Goal: Transaction & Acquisition: Purchase product/service

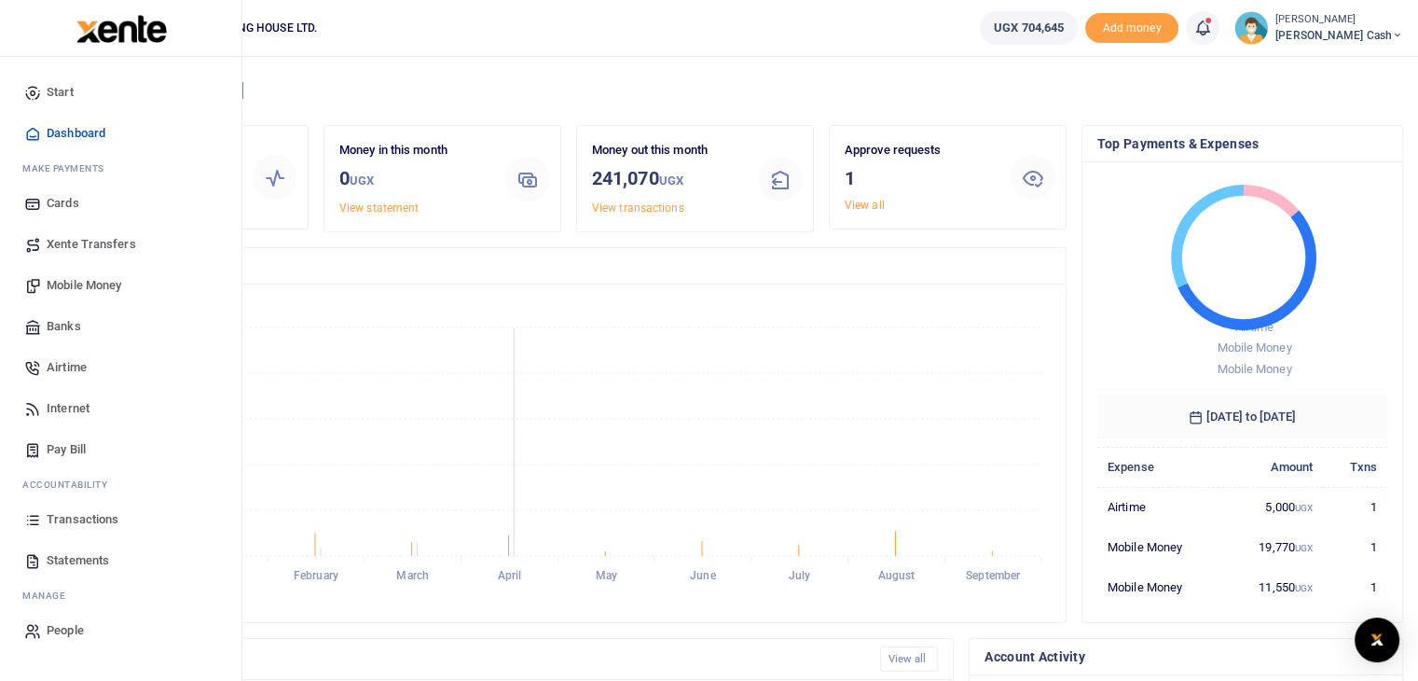
click at [62, 284] on span "Mobile Money" at bounding box center [84, 285] width 75 height 19
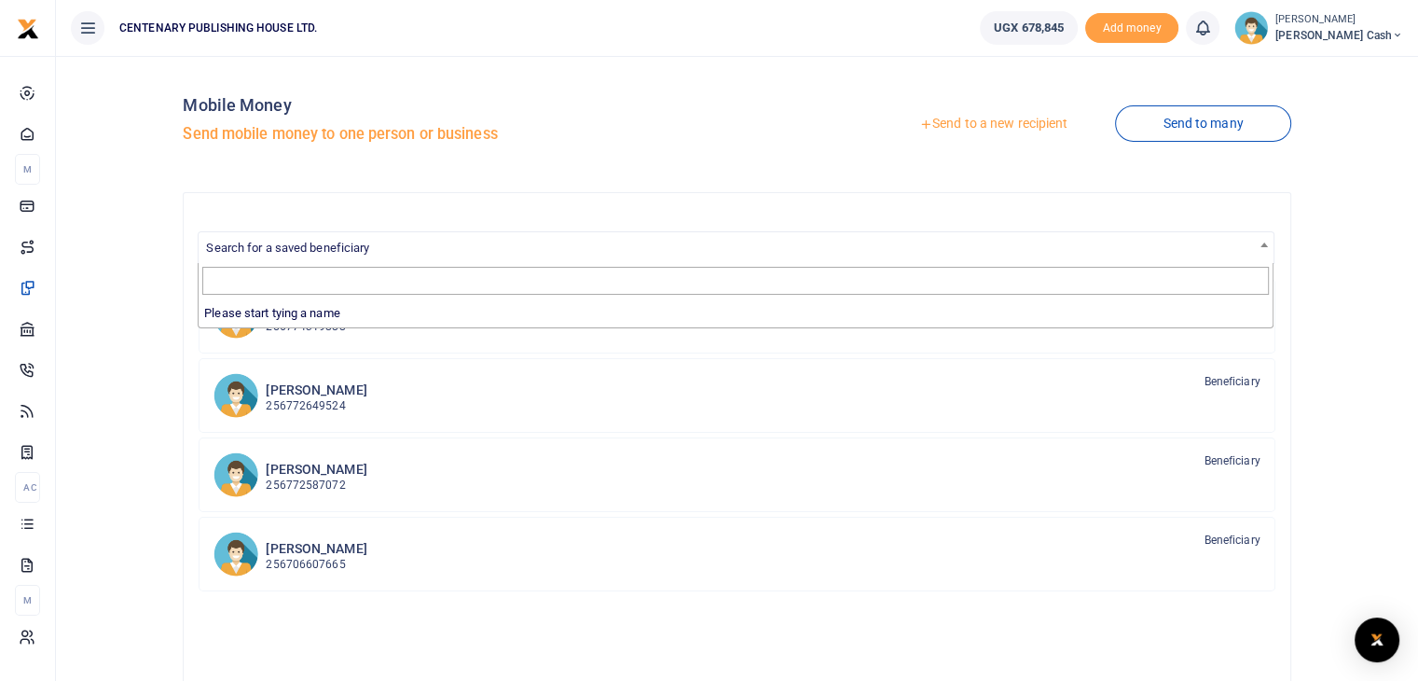
click at [434, 246] on span "Search for a saved beneficiary" at bounding box center [736, 246] width 1074 height 29
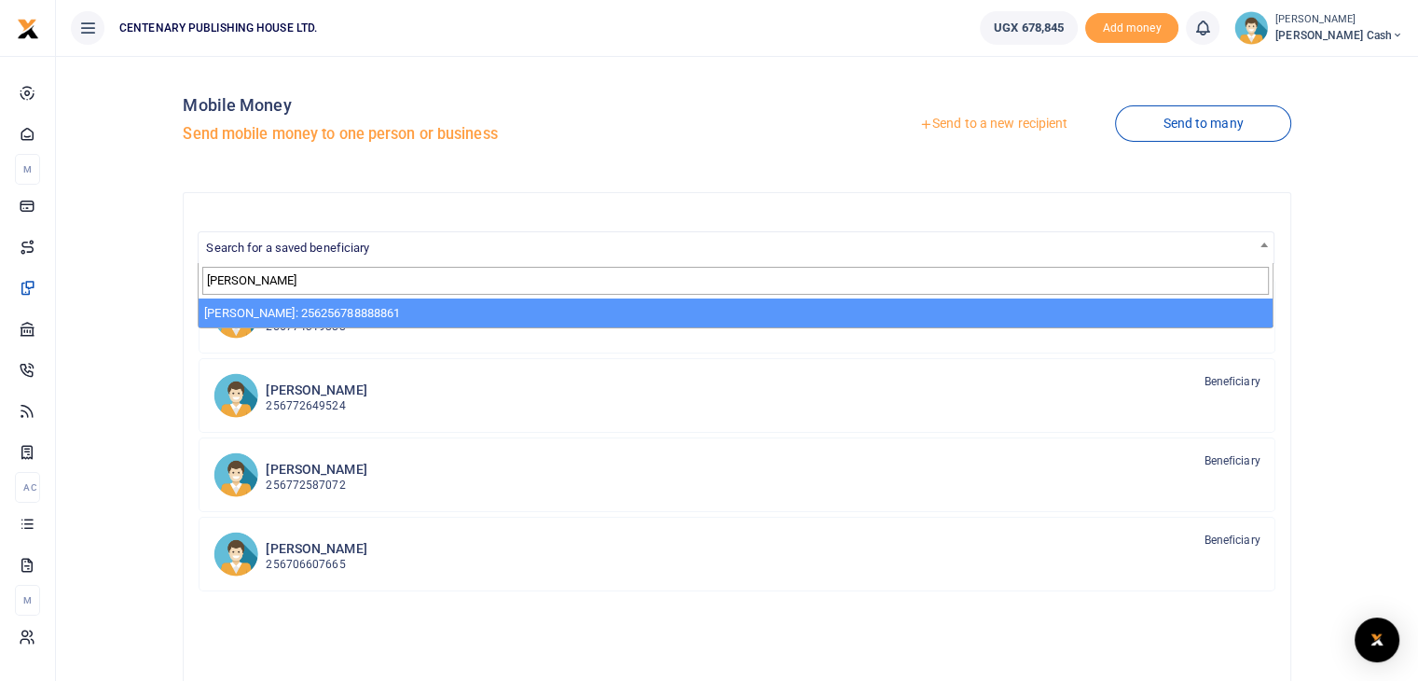
type input "joash"
select select "3117"
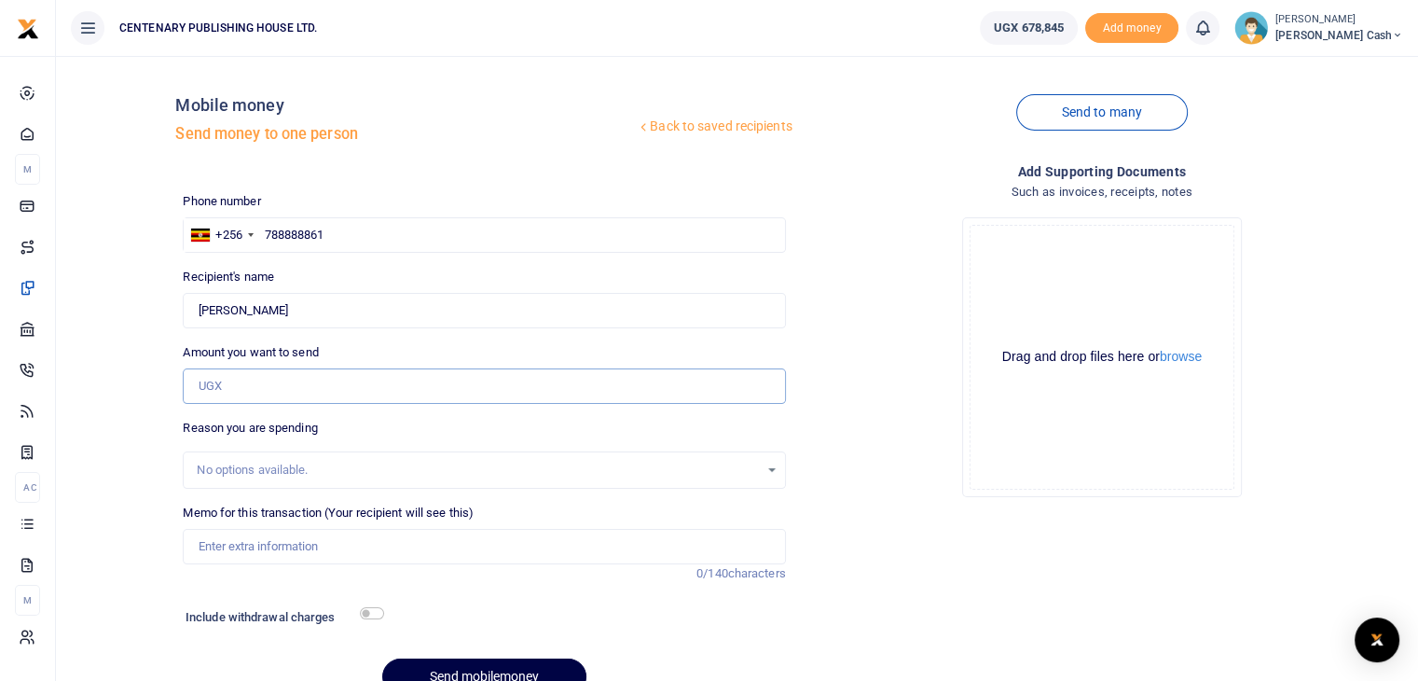
click at [259, 389] on input "Amount you want to send" at bounding box center [484, 385] width 602 height 35
type input "10,000"
click at [224, 539] on input "Memo for this transaction (Your recipient will see this)" at bounding box center [484, 546] width 602 height 35
click at [396, 553] on input "Motor vehicle parking and washing" at bounding box center [484, 546] width 602 height 35
type input "Motor vehicle parking tickets"
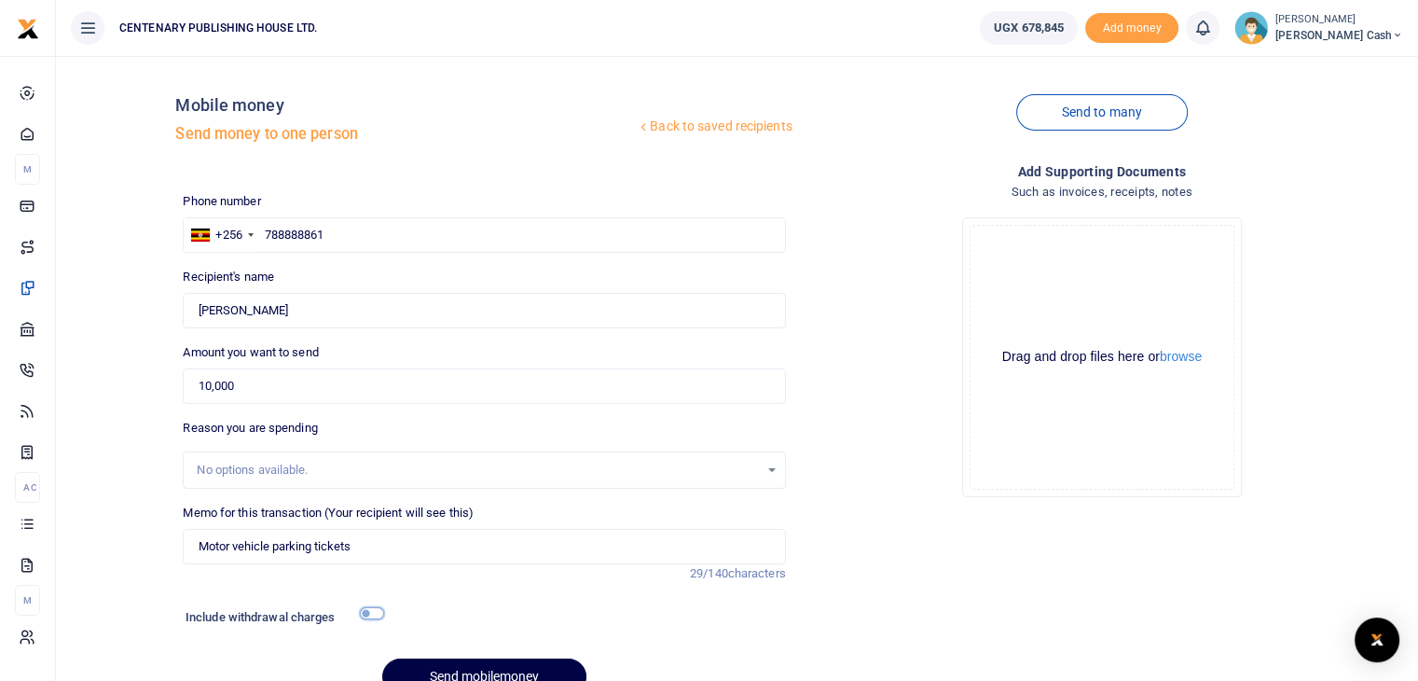
click at [369, 613] on input "checkbox" at bounding box center [372, 613] width 24 height 12
checkbox input "true"
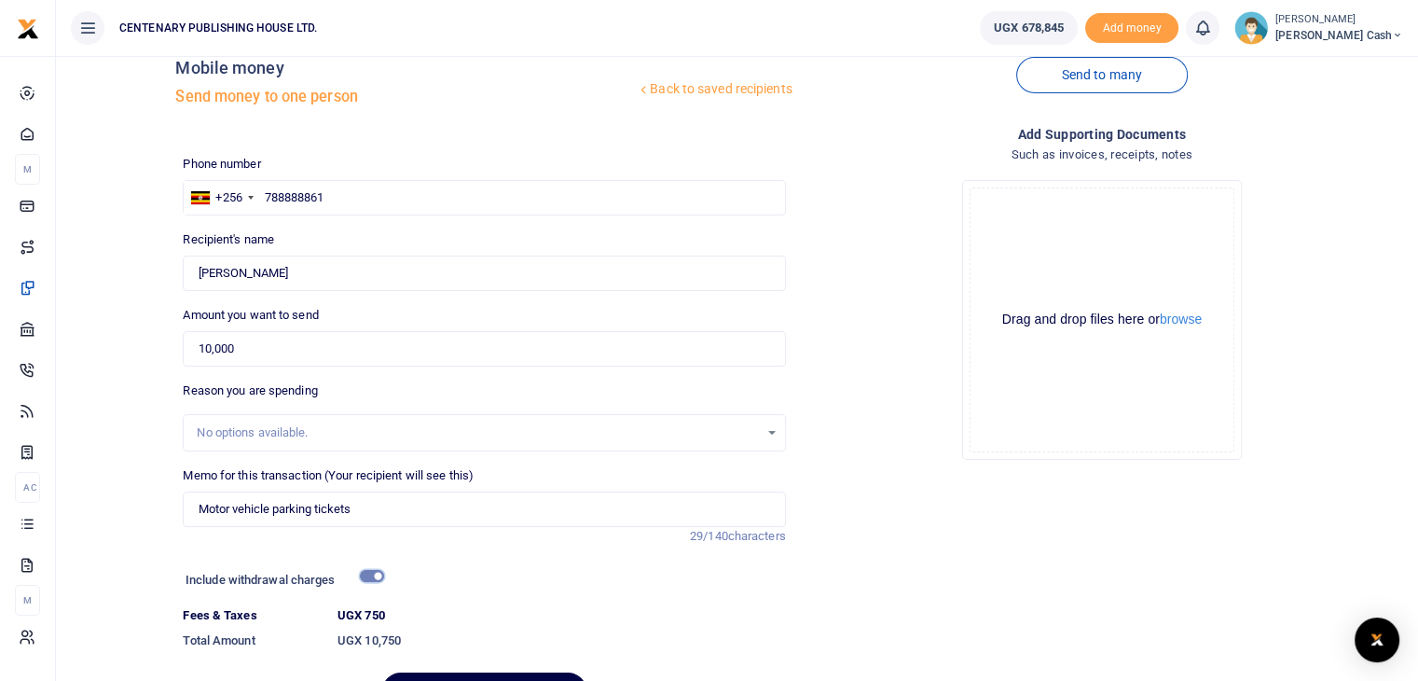
scroll to position [143, 0]
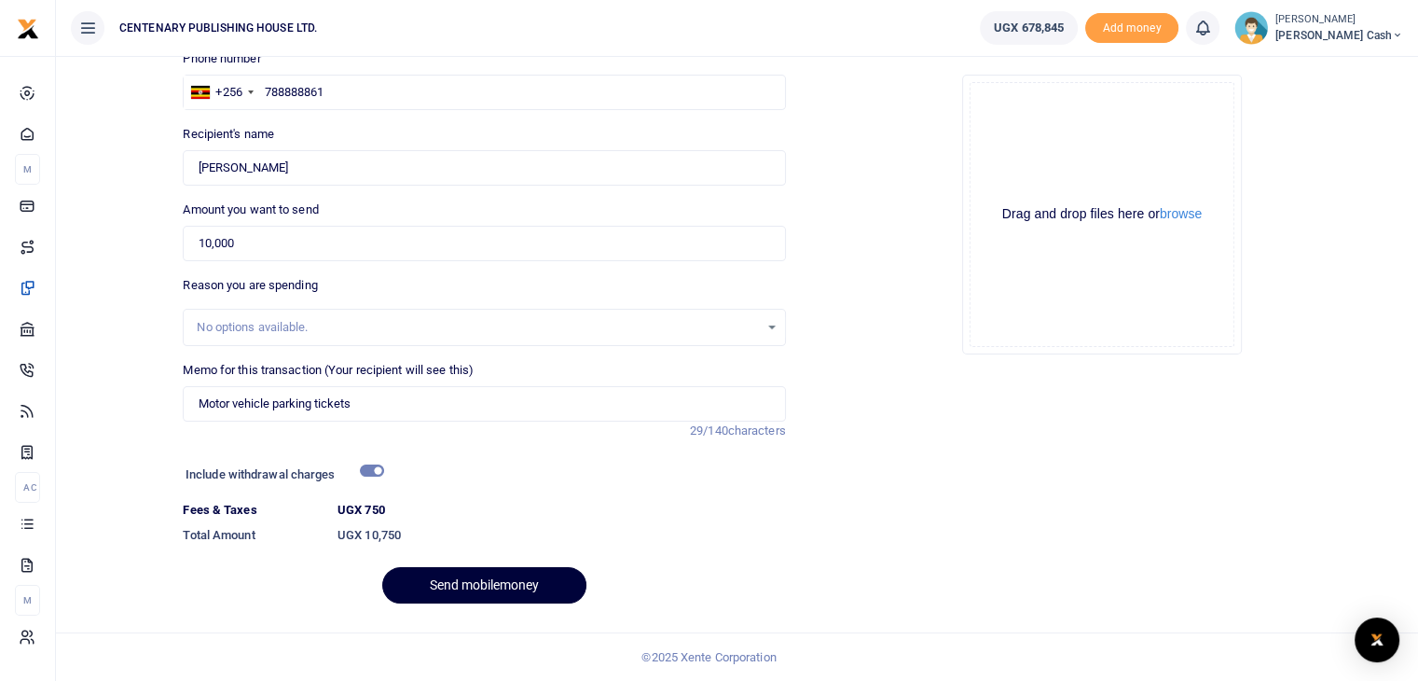
click at [529, 585] on button "Send mobilemoney" at bounding box center [484, 585] width 204 height 36
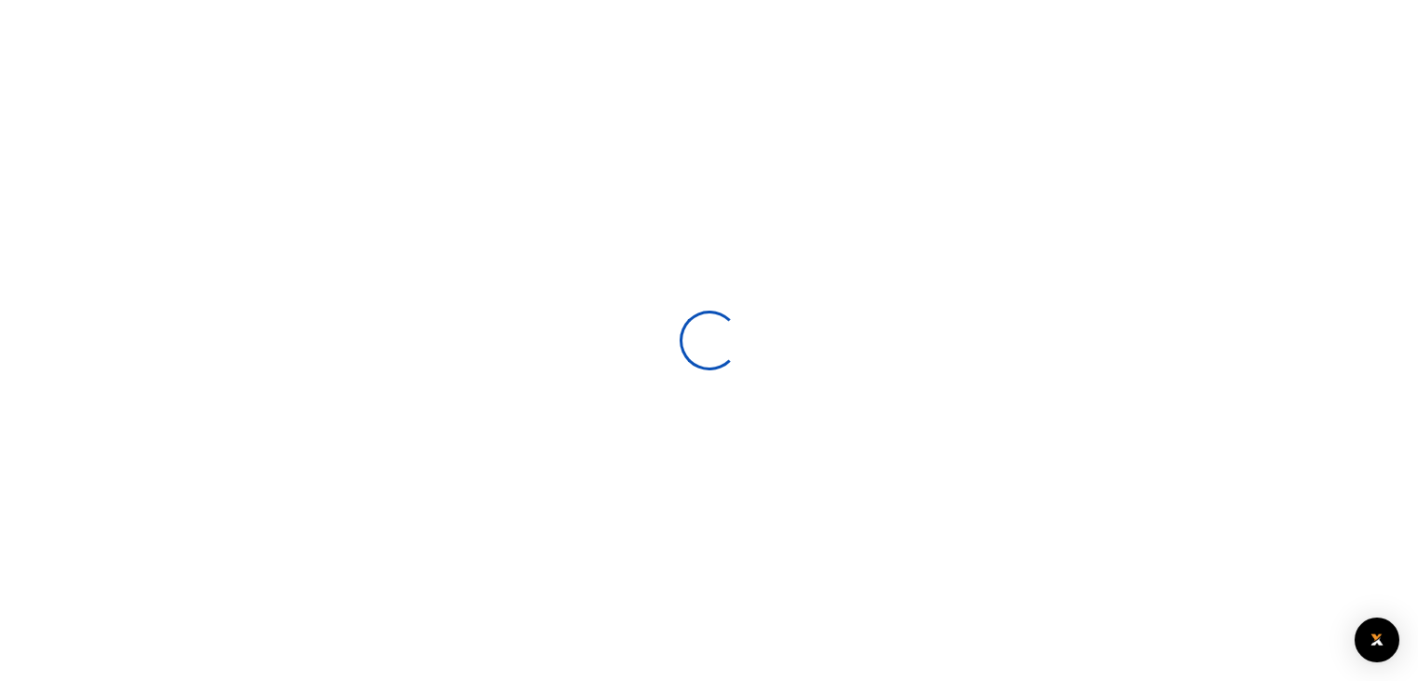
select select
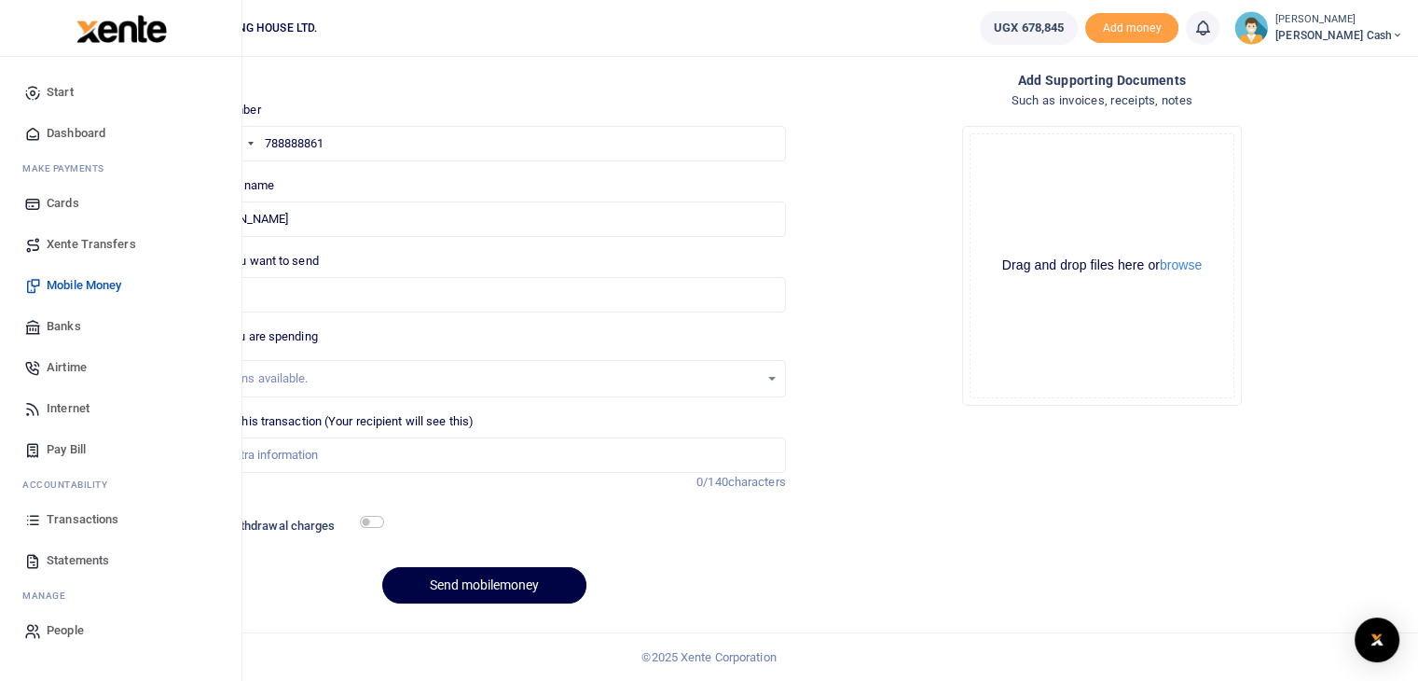
click at [79, 130] on span "Dashboard" at bounding box center [76, 133] width 59 height 19
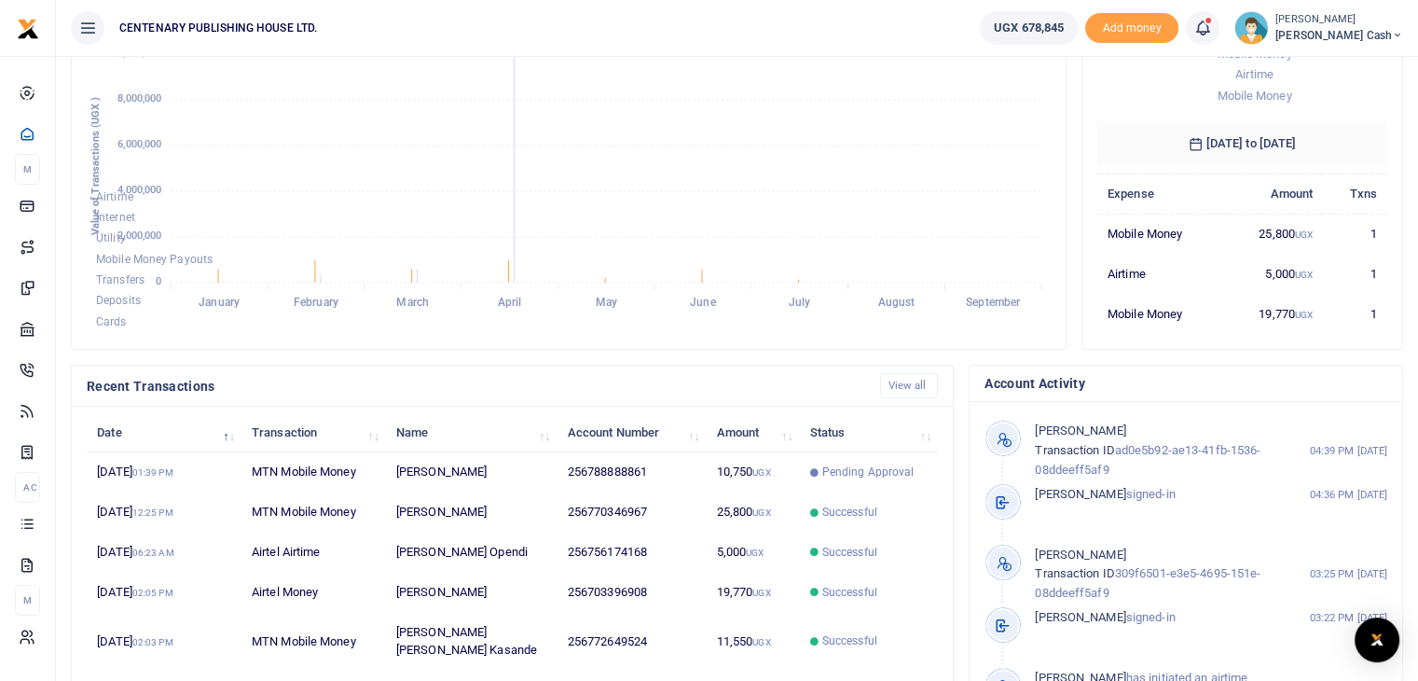
scroll to position [285, 0]
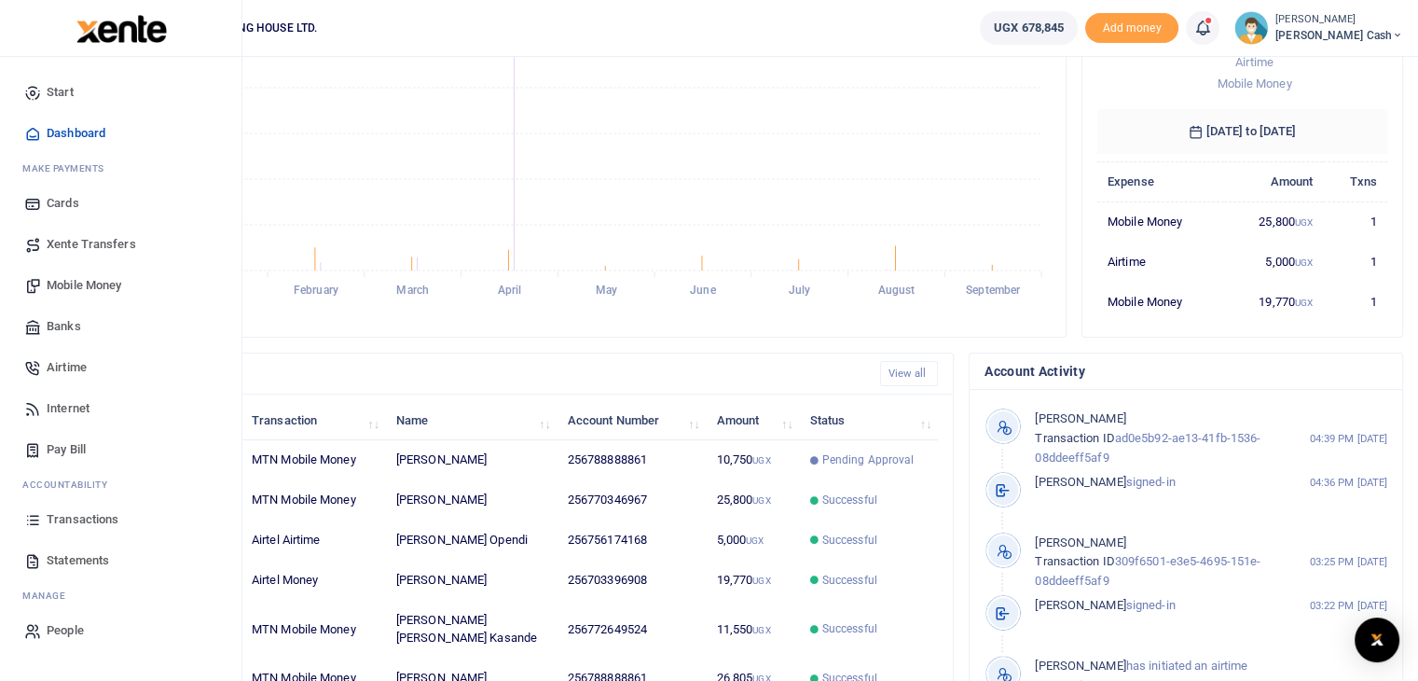
click at [61, 285] on span "Mobile Money" at bounding box center [84, 285] width 75 height 19
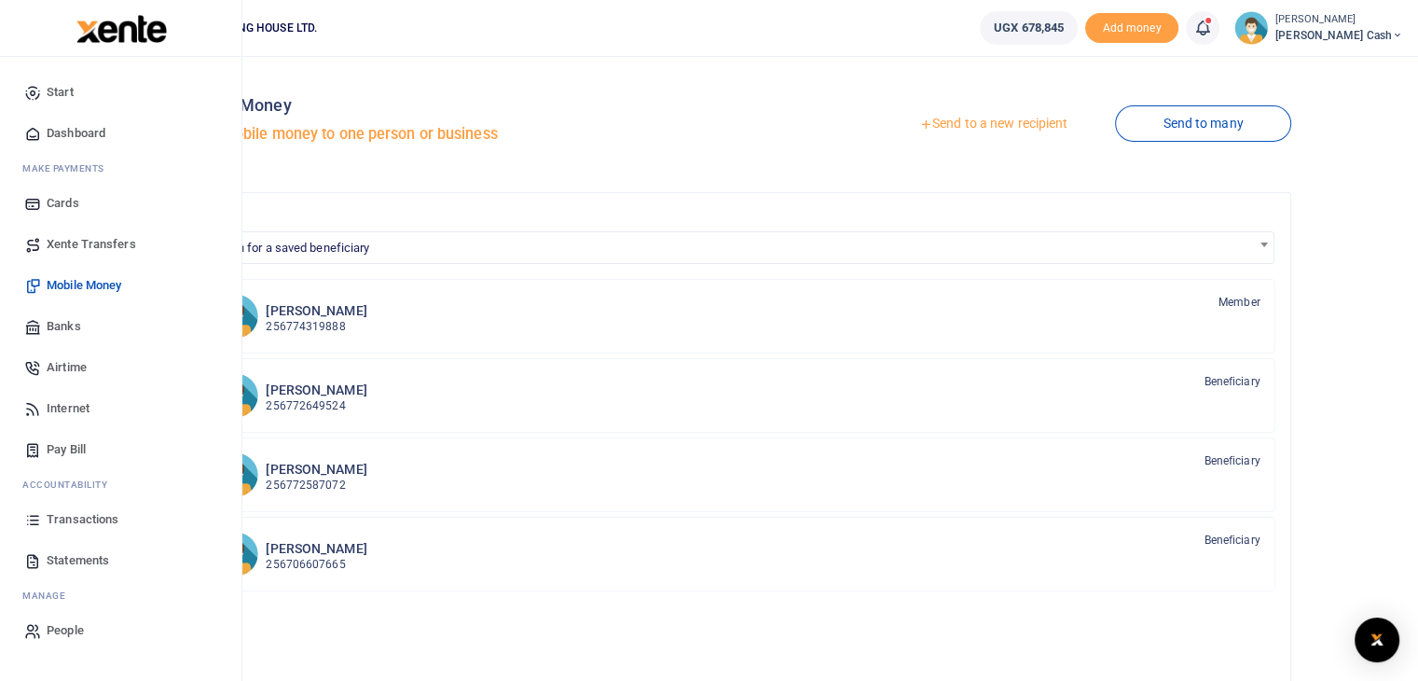
click at [89, 125] on span "Dashboard" at bounding box center [76, 133] width 59 height 19
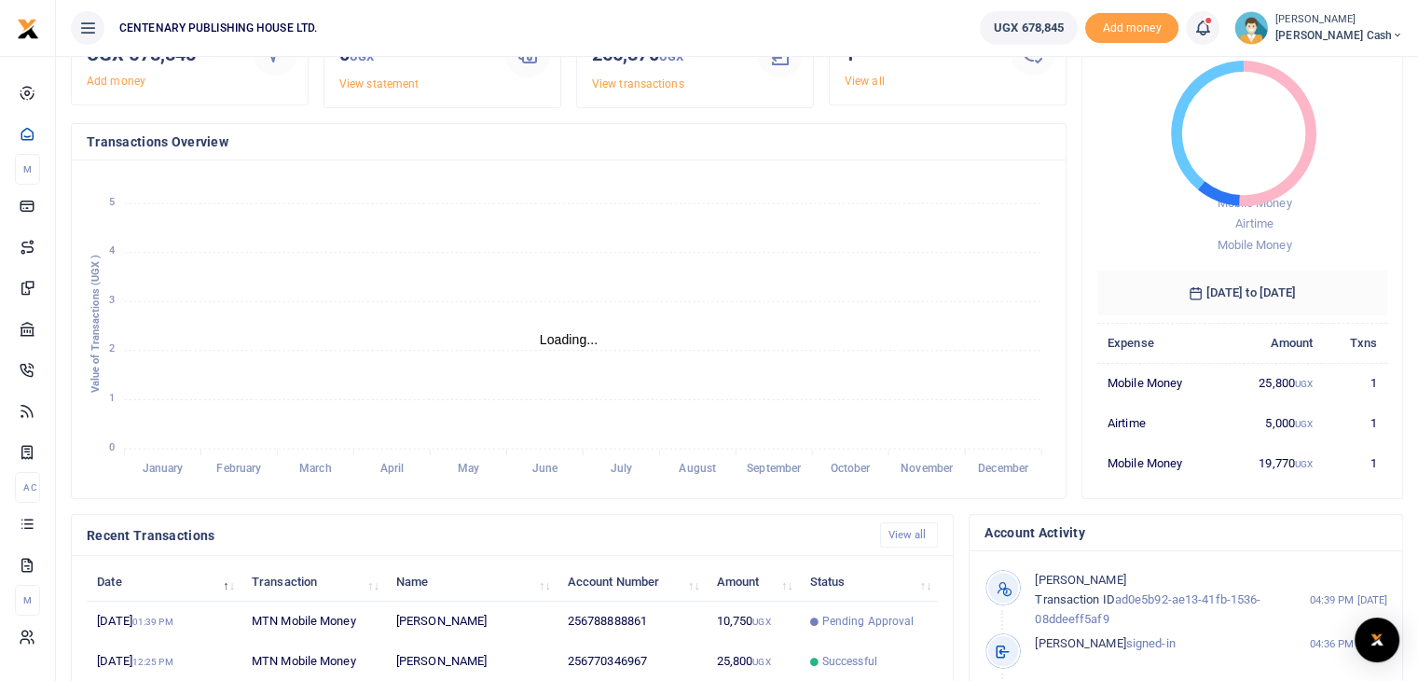
scroll to position [261, 0]
